Goal: Find specific page/section: Find specific page/section

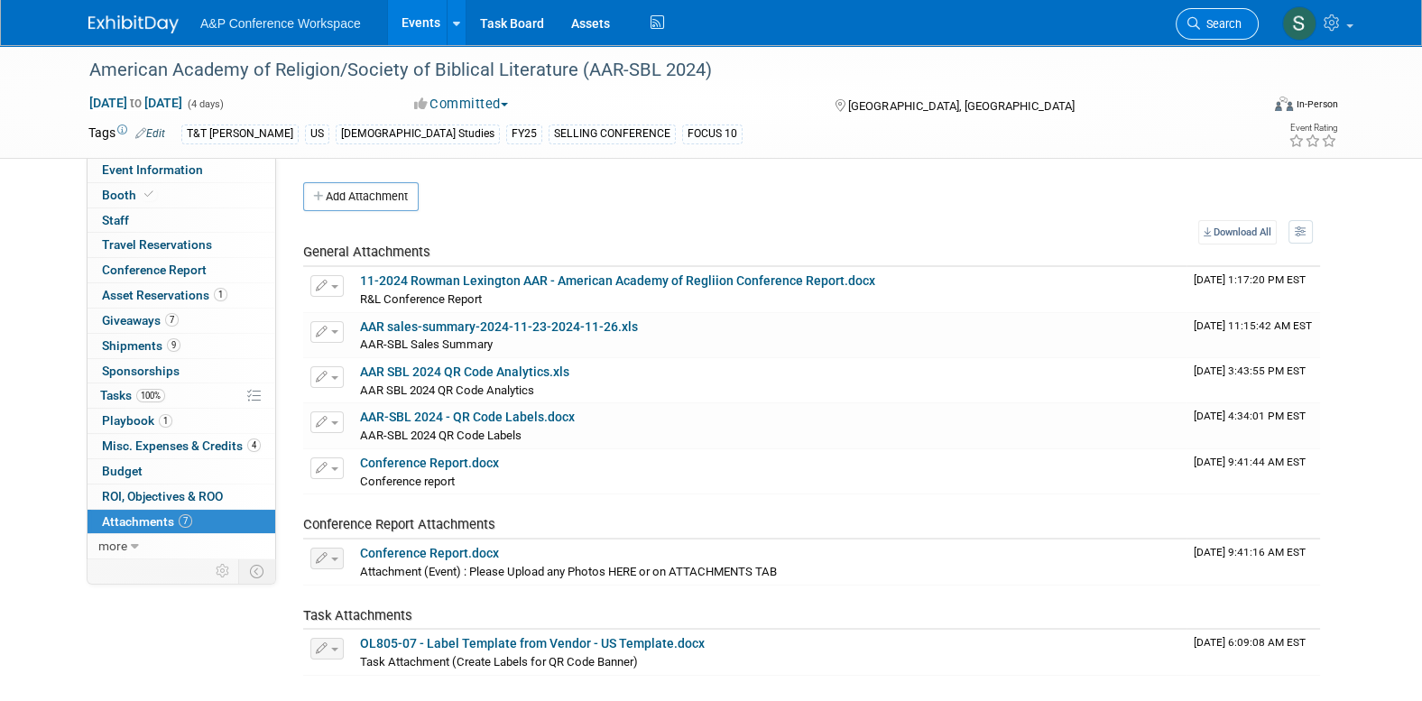
click at [1197, 38] on link "Search" at bounding box center [1216, 24] width 83 height 32
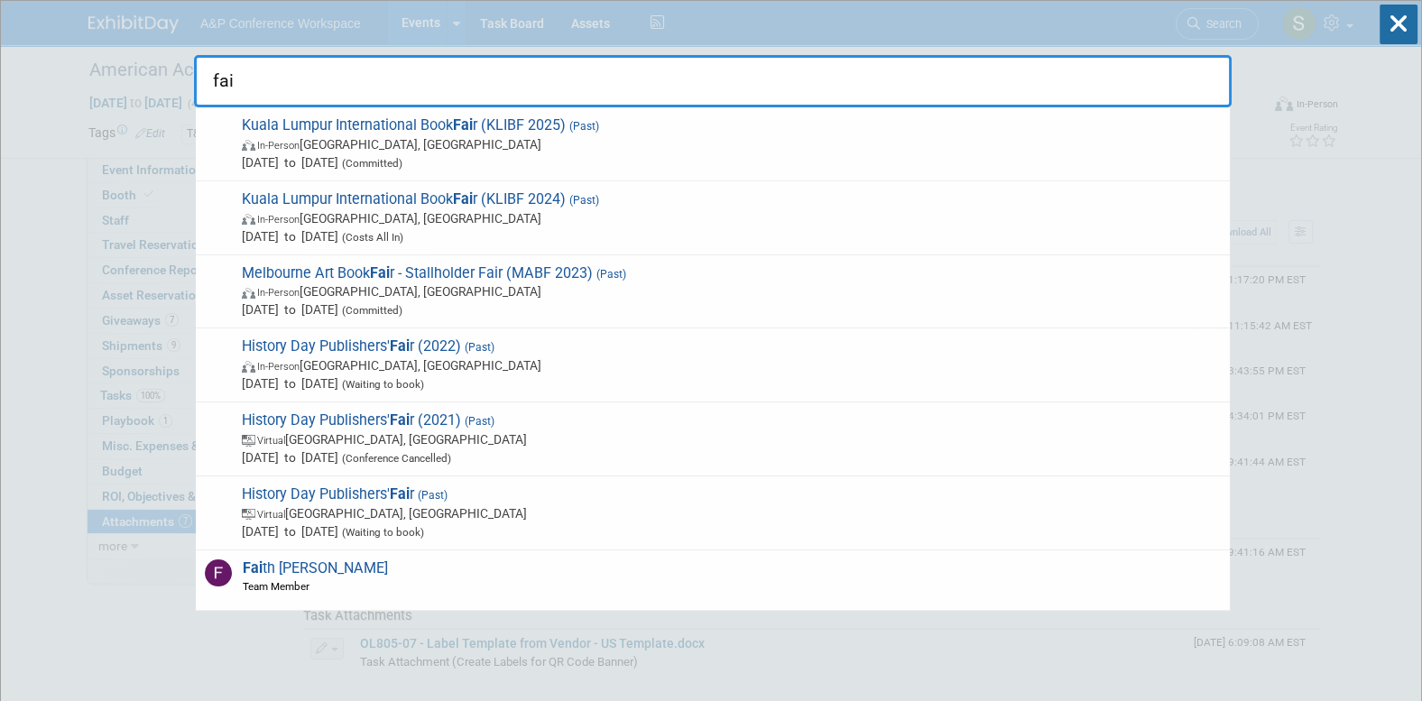
type input "fai"
click at [841, 4] on div "fai Kuala Lumpur International Book Fai r (KLIBF 2025) (Past) In-Person Kuala L…" at bounding box center [712, 54] width 1037 height 106
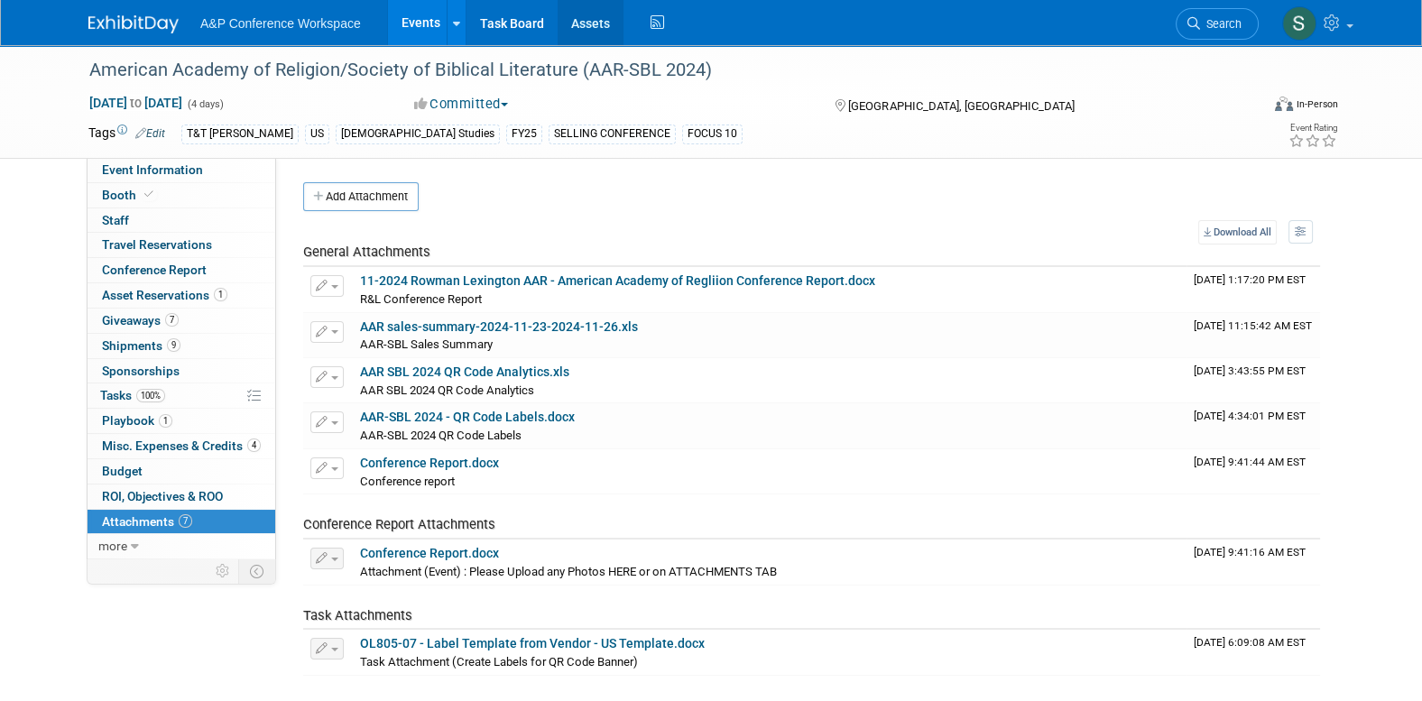
click at [580, 28] on link "Assets" at bounding box center [590, 22] width 66 height 45
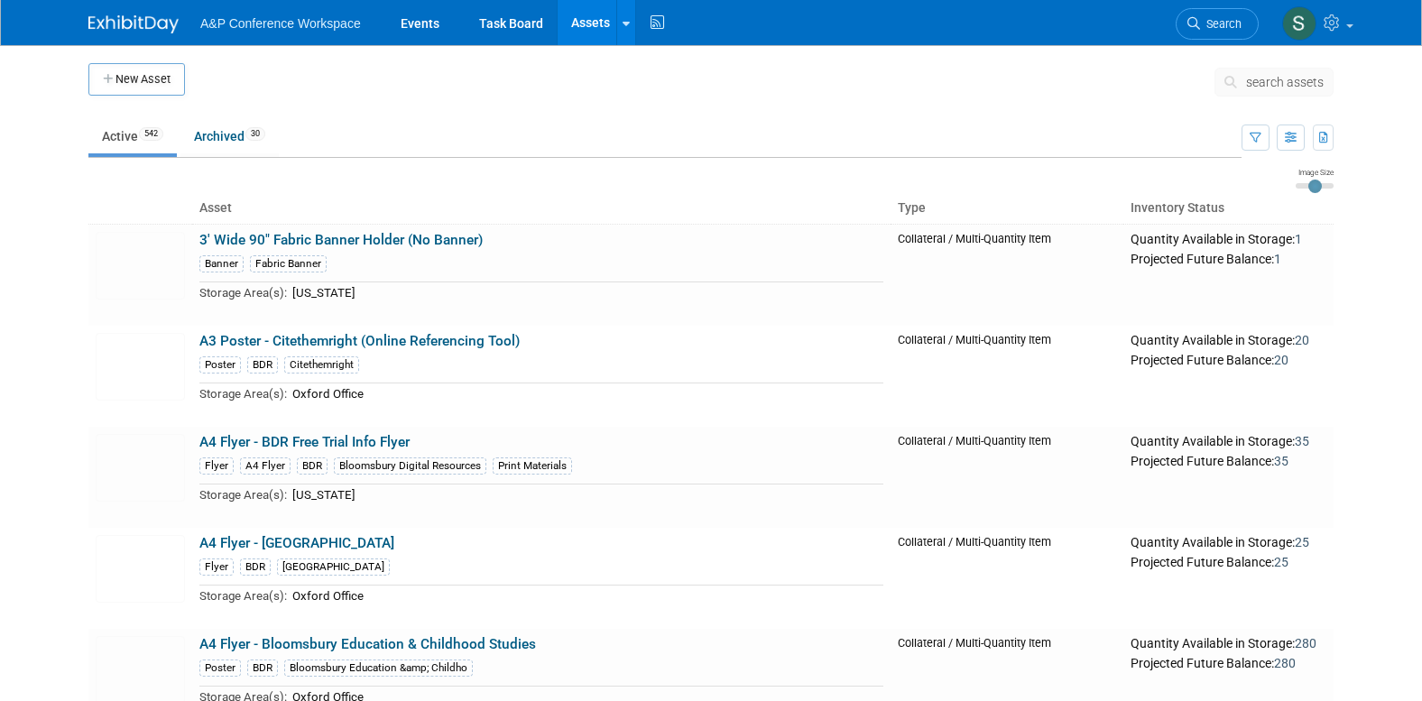
click at [583, 16] on link "Assets" at bounding box center [590, 22] width 66 height 45
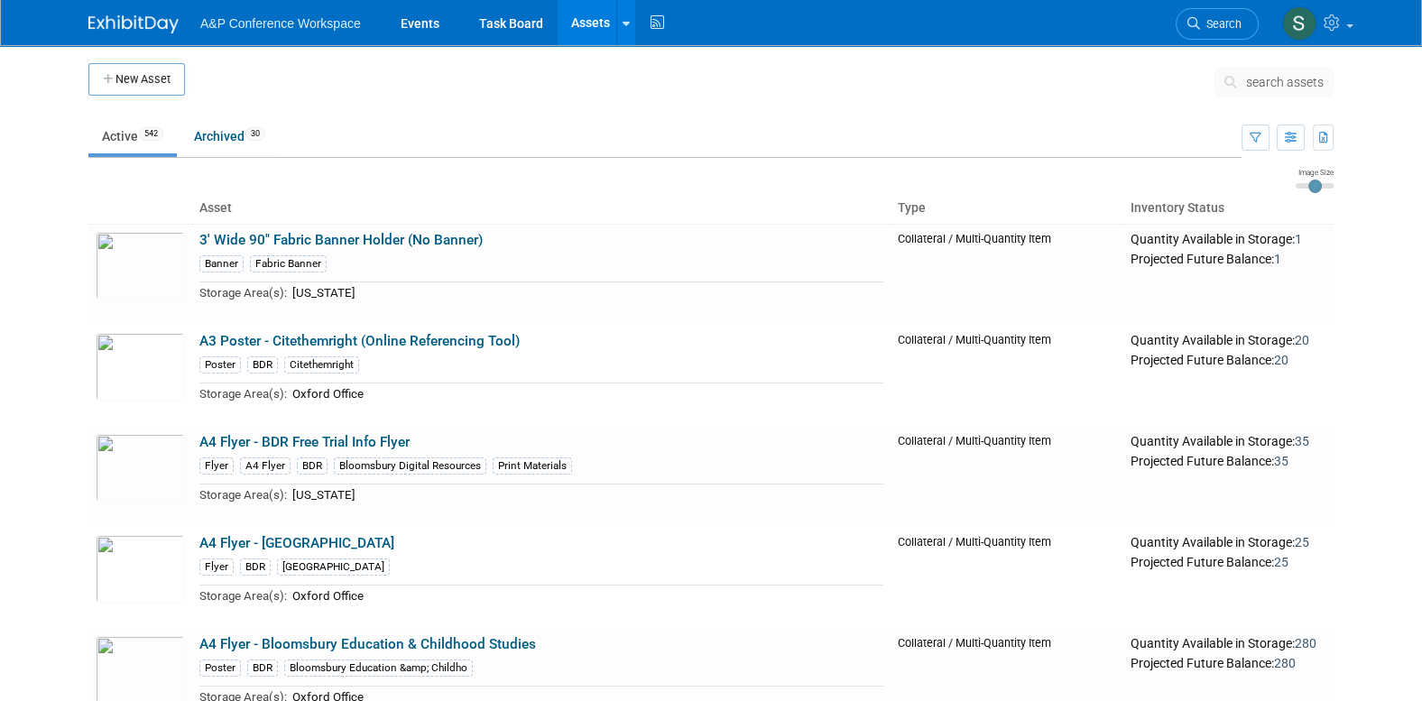
click at [1254, 83] on span "search assets" at bounding box center [1285, 82] width 78 height 14
click at [1264, 71] on button "search assets" at bounding box center [1273, 82] width 119 height 29
click at [1264, 74] on button "search assets" at bounding box center [1273, 82] width 119 height 29
click at [1264, 75] on span "search assets" at bounding box center [1285, 82] width 78 height 14
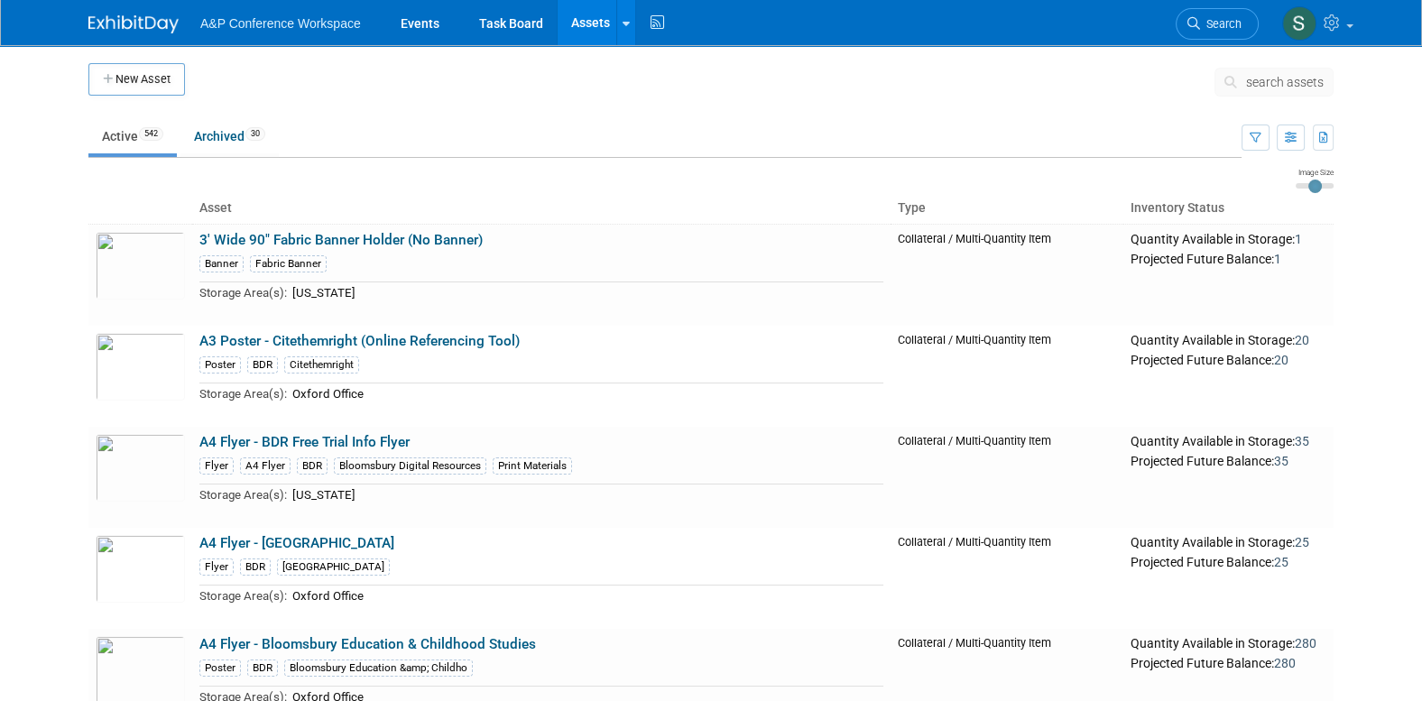
click at [1264, 75] on span "search assets" at bounding box center [1285, 82] width 78 height 14
click at [1265, 75] on span "search assets" at bounding box center [1285, 82] width 78 height 14
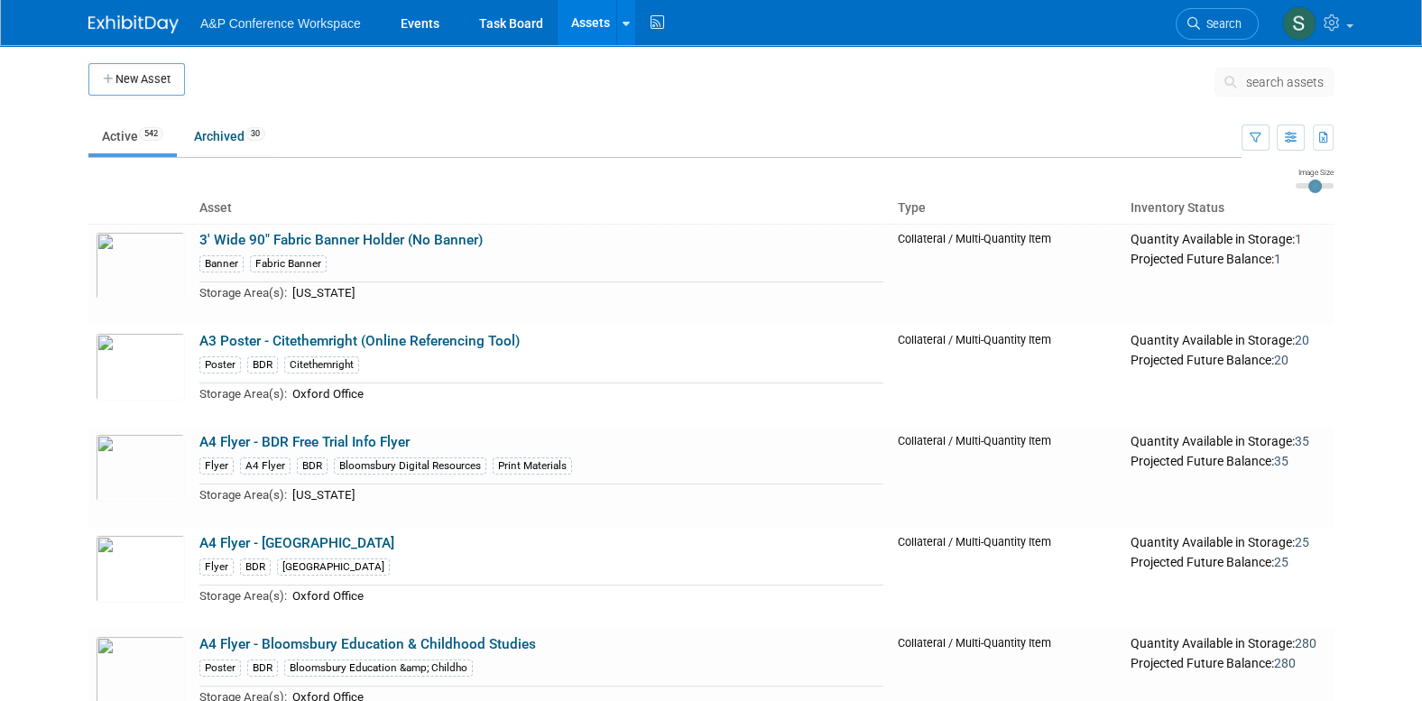
click at [1265, 75] on span "search assets" at bounding box center [1285, 82] width 78 height 14
click at [1035, 124] on ul "Active 542 Archived 30" at bounding box center [664, 137] width 1153 height 41
click at [1239, 81] on icon at bounding box center [1233, 82] width 19 height 13
click at [1220, 65] on td "search assets" at bounding box center [1273, 85] width 119 height 45
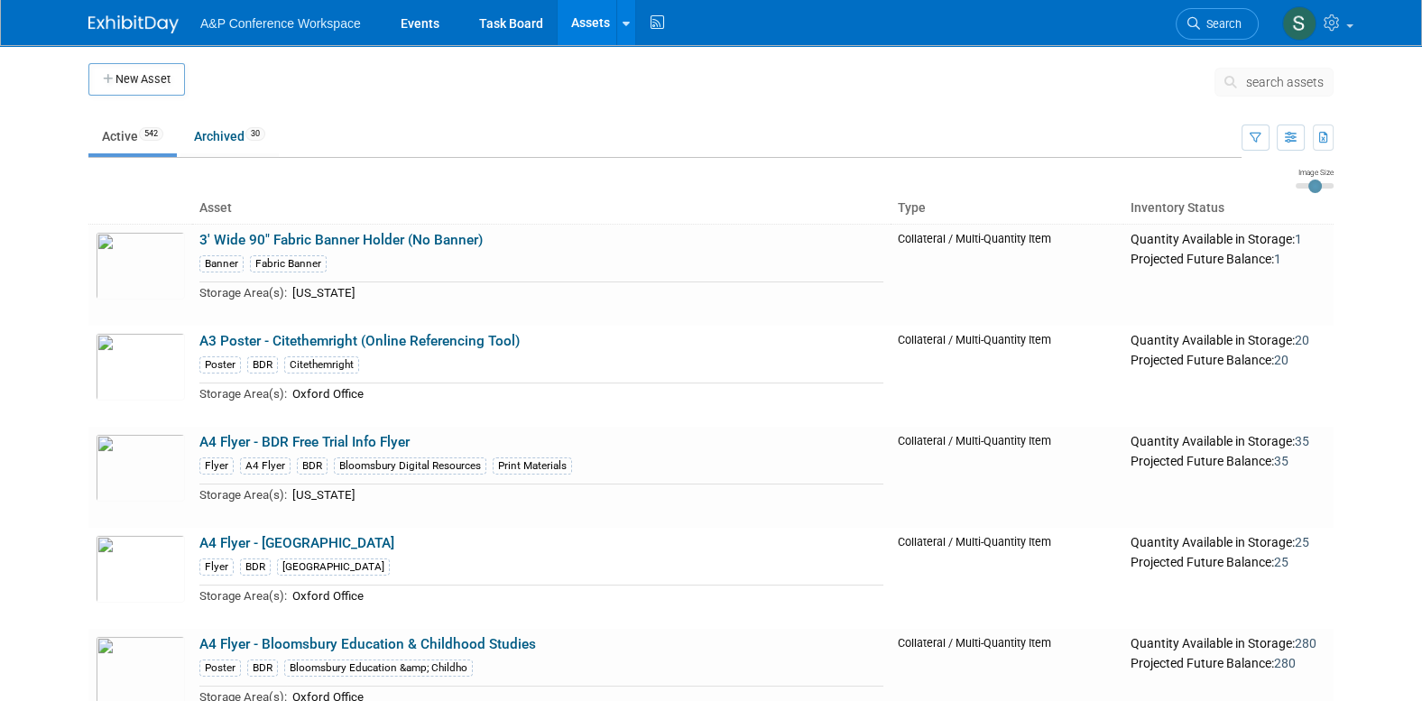
click at [1279, 81] on span "search assets" at bounding box center [1285, 82] width 78 height 14
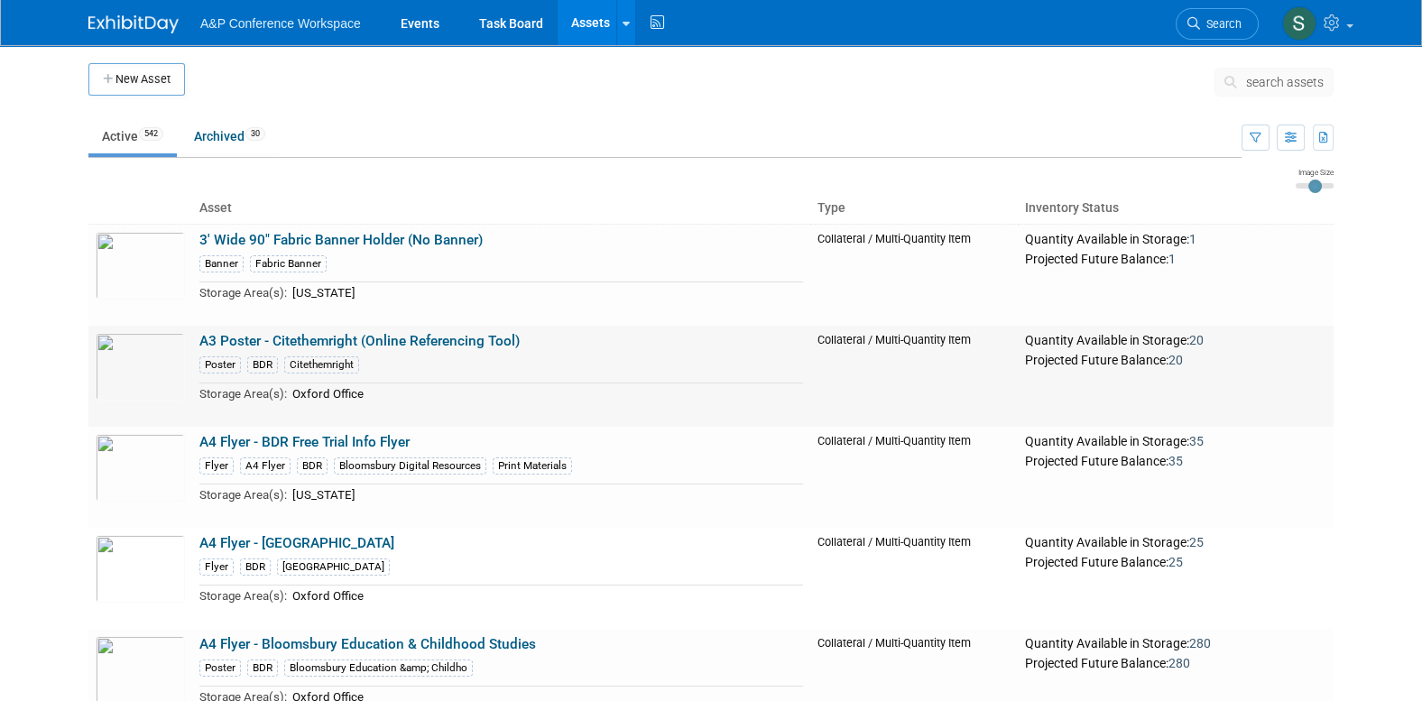
drag, startPoint x: 57, startPoint y: 328, endPoint x: 216, endPoint y: 421, distance: 183.9
click at [57, 328] on body "A&P Conference Workspace Events Task Board Assets New Asset Search Assets Bulk …" at bounding box center [711, 350] width 1422 height 701
click at [1231, 78] on icon at bounding box center [1233, 82] width 19 height 13
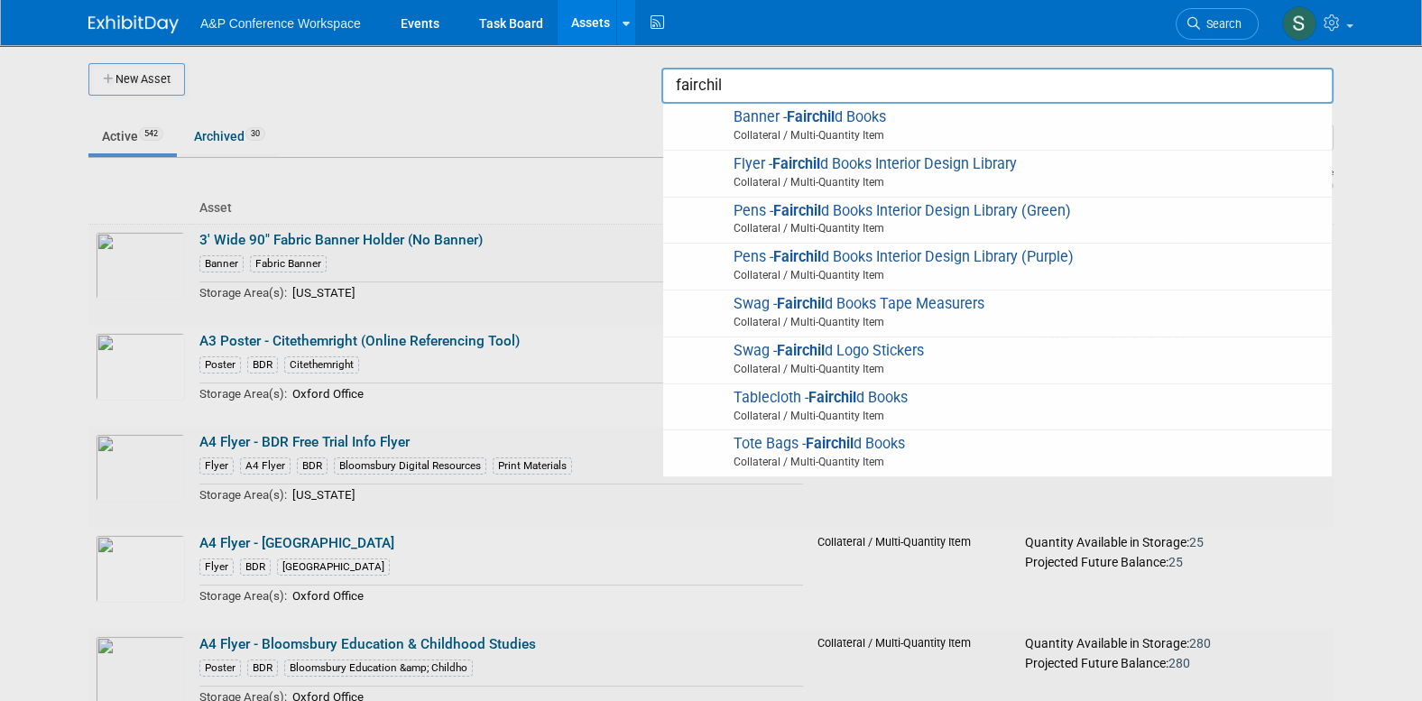
type input "fairchil"
click at [711, 373] on div at bounding box center [711, 350] width 0 height 701
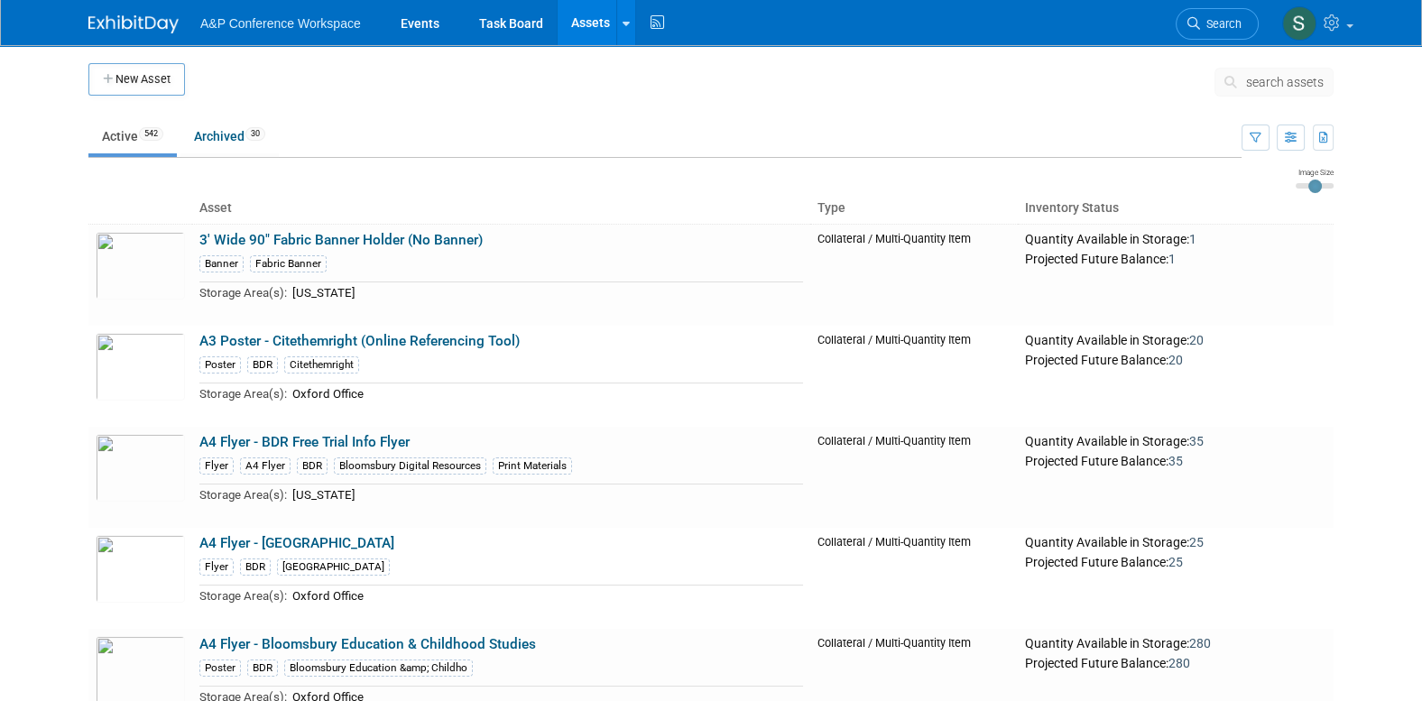
click at [1283, 82] on span "search assets" at bounding box center [1285, 82] width 78 height 14
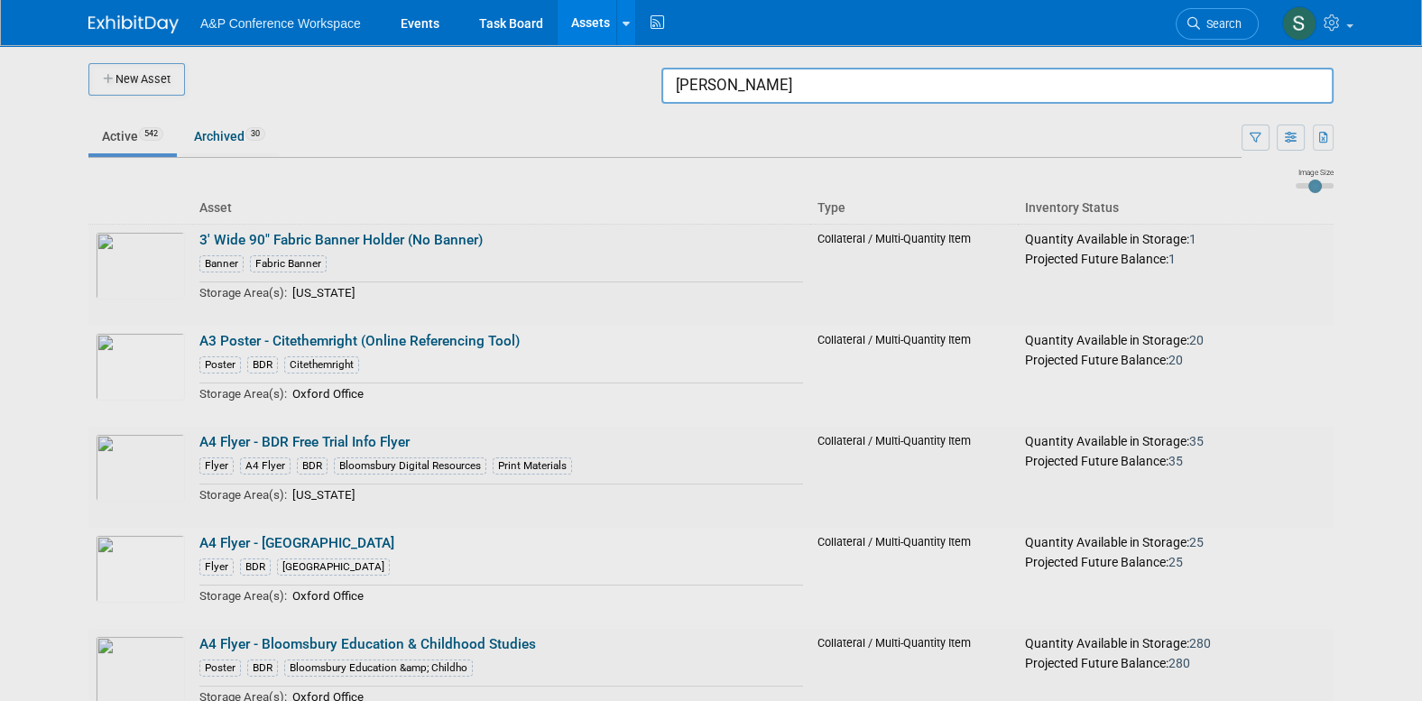
drag, startPoint x: 817, startPoint y: 84, endPoint x: 632, endPoint y: 68, distance: 185.6
click at [632, 68] on body "A&P Conference Workspace Events Task Board Assets New Asset Search Assets Bulk …" at bounding box center [711, 350] width 1422 height 701
type input "f"
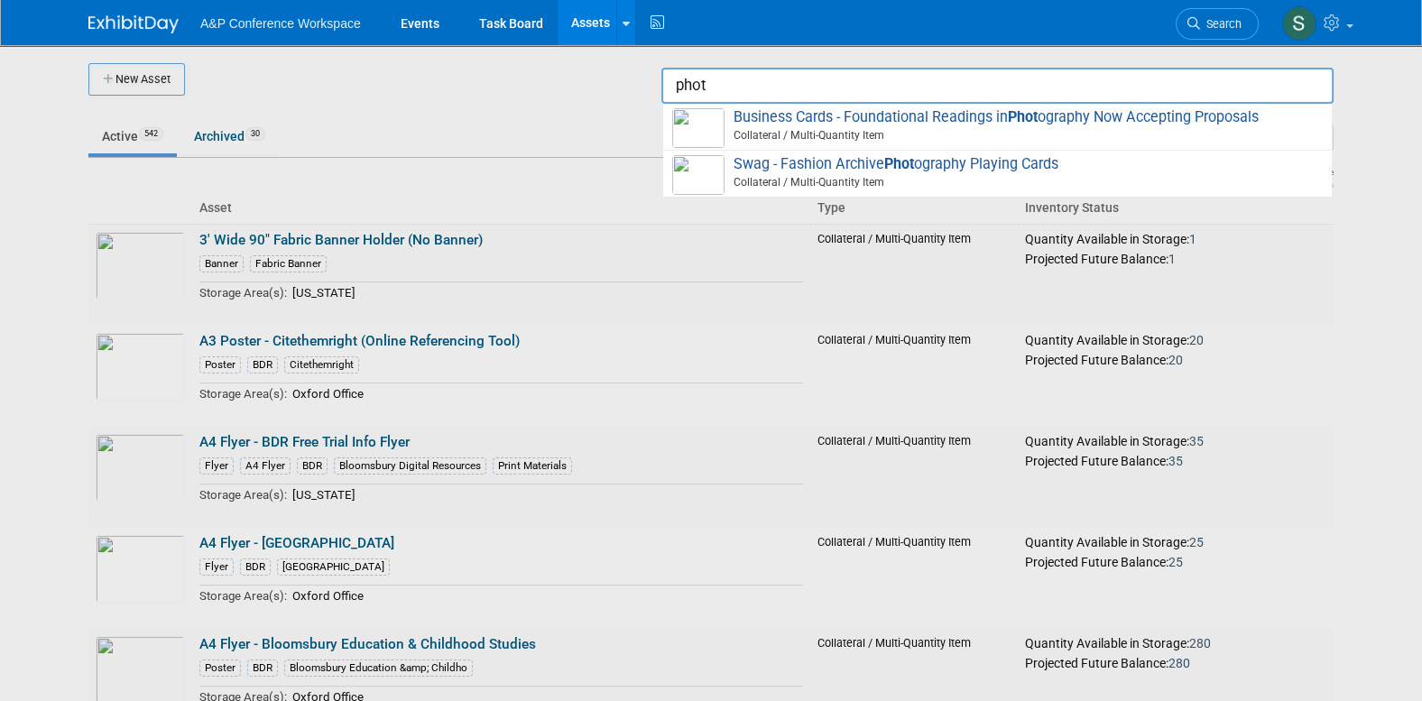
type input "phot"
click at [711, 124] on div at bounding box center [711, 350] width 0 height 701
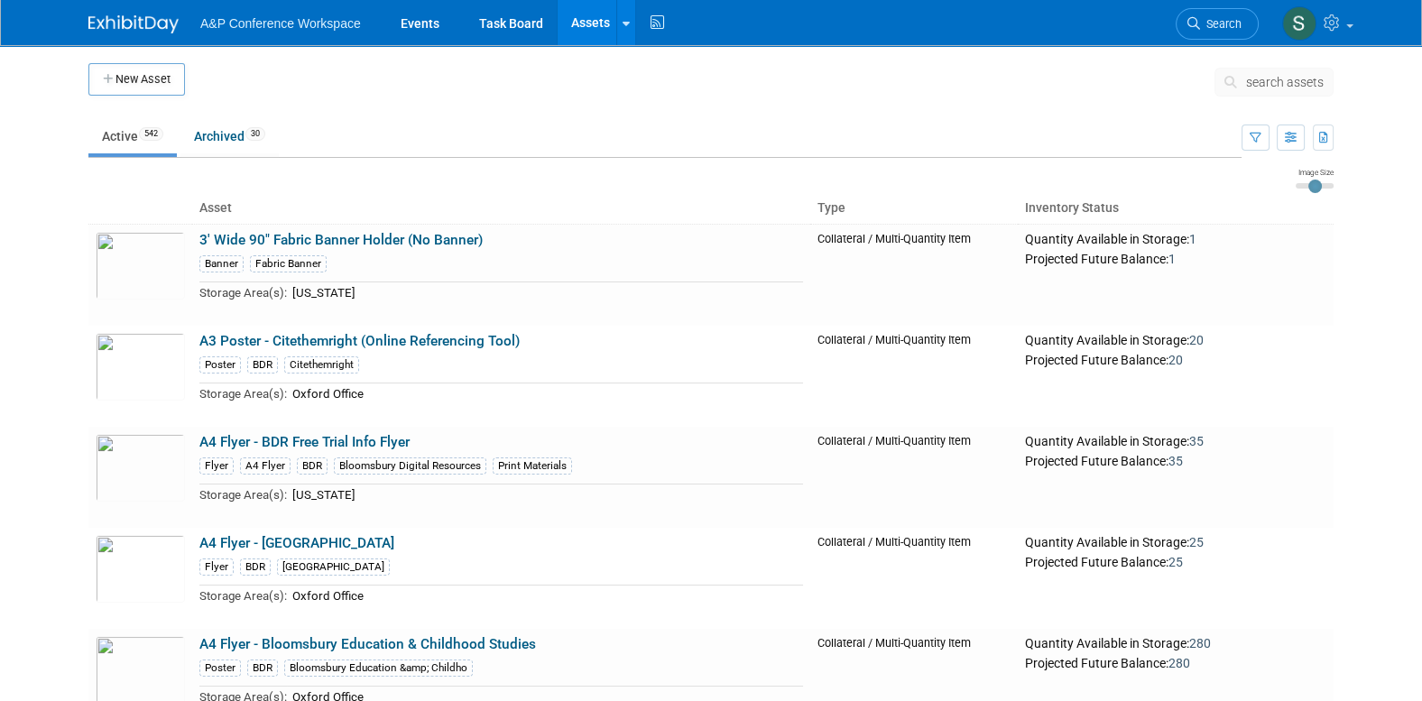
click at [60, 276] on body "A&P Conference Workspace Events Task Board Assets New Asset Search Assets Bulk …" at bounding box center [711, 350] width 1422 height 701
click at [1281, 97] on div "search assets phot" at bounding box center [1273, 88] width 119 height 41
click at [1279, 88] on span "search assets" at bounding box center [1285, 82] width 78 height 14
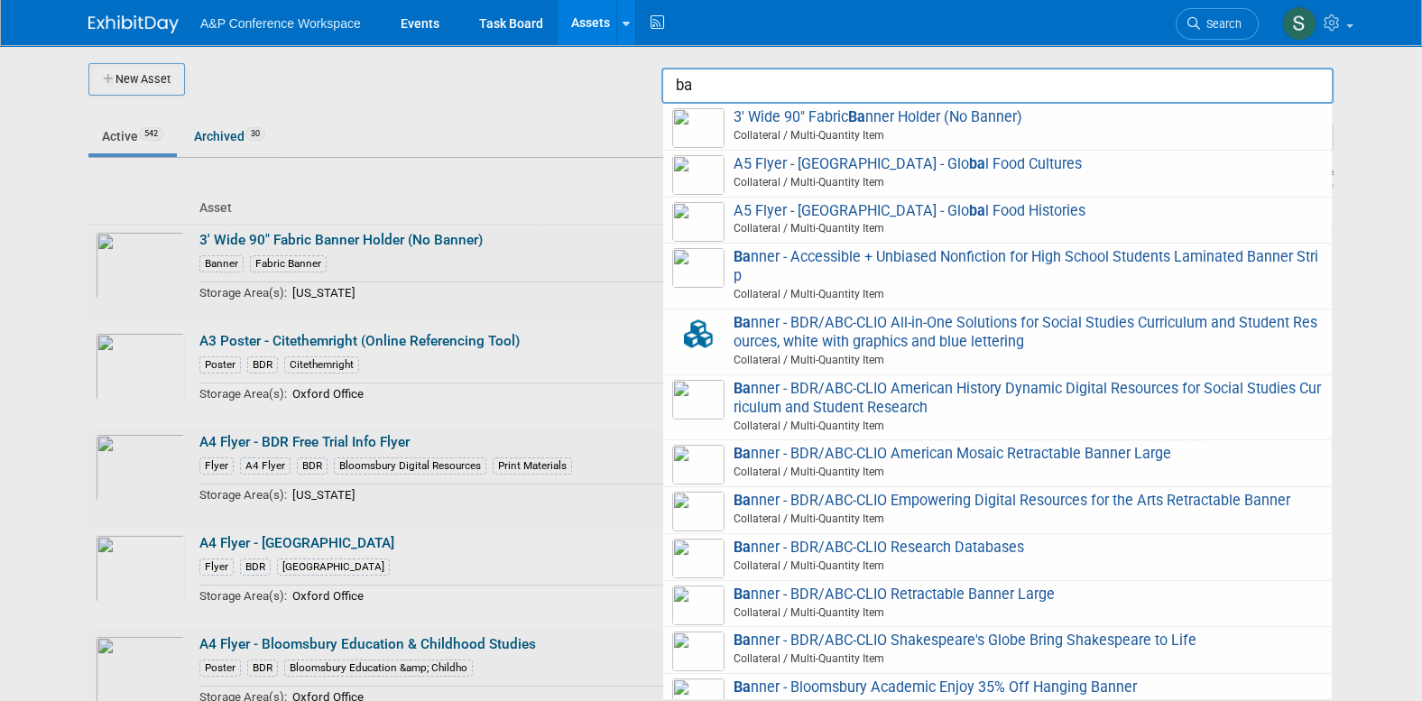
type input "b"
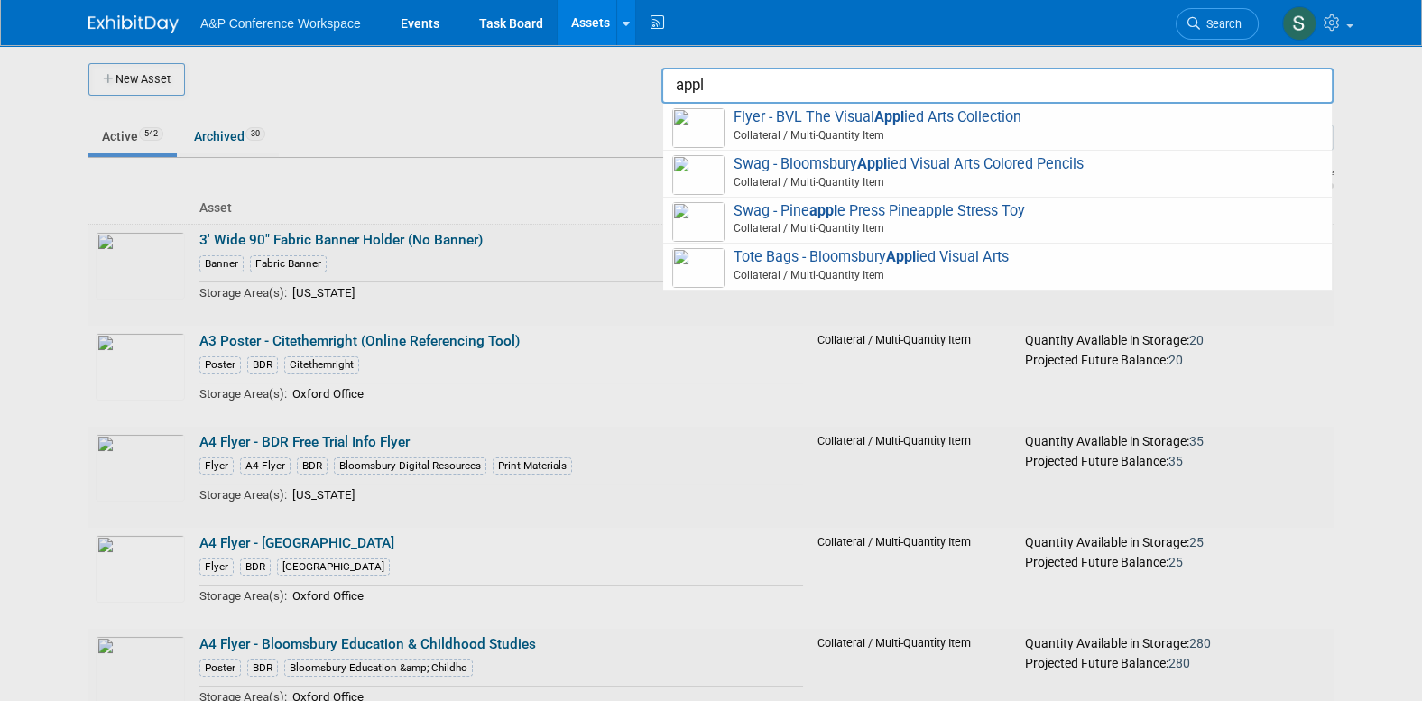
type input "appl"
click at [711, 116] on div at bounding box center [711, 350] width 0 height 701
